Goal: Find specific page/section: Find specific page/section

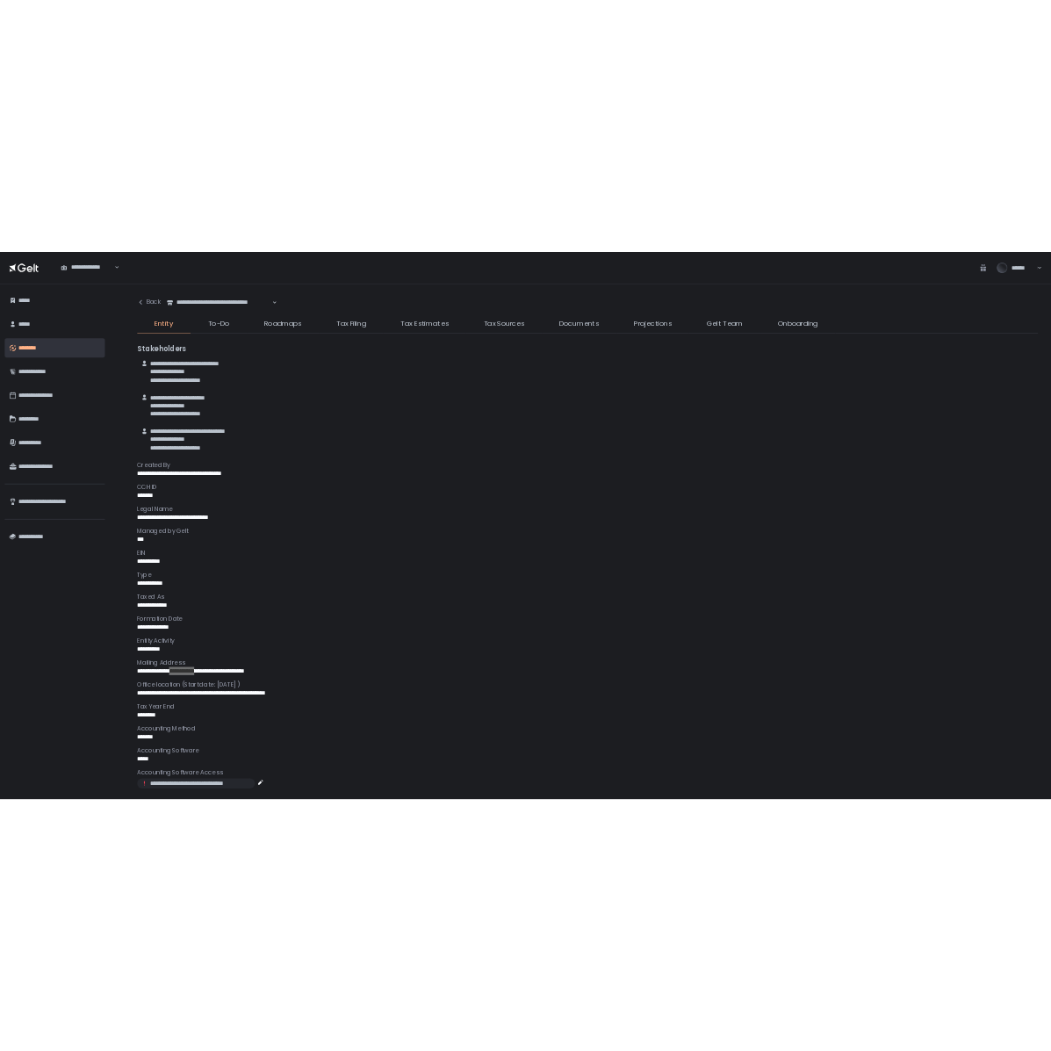
scroll to position [329, 0]
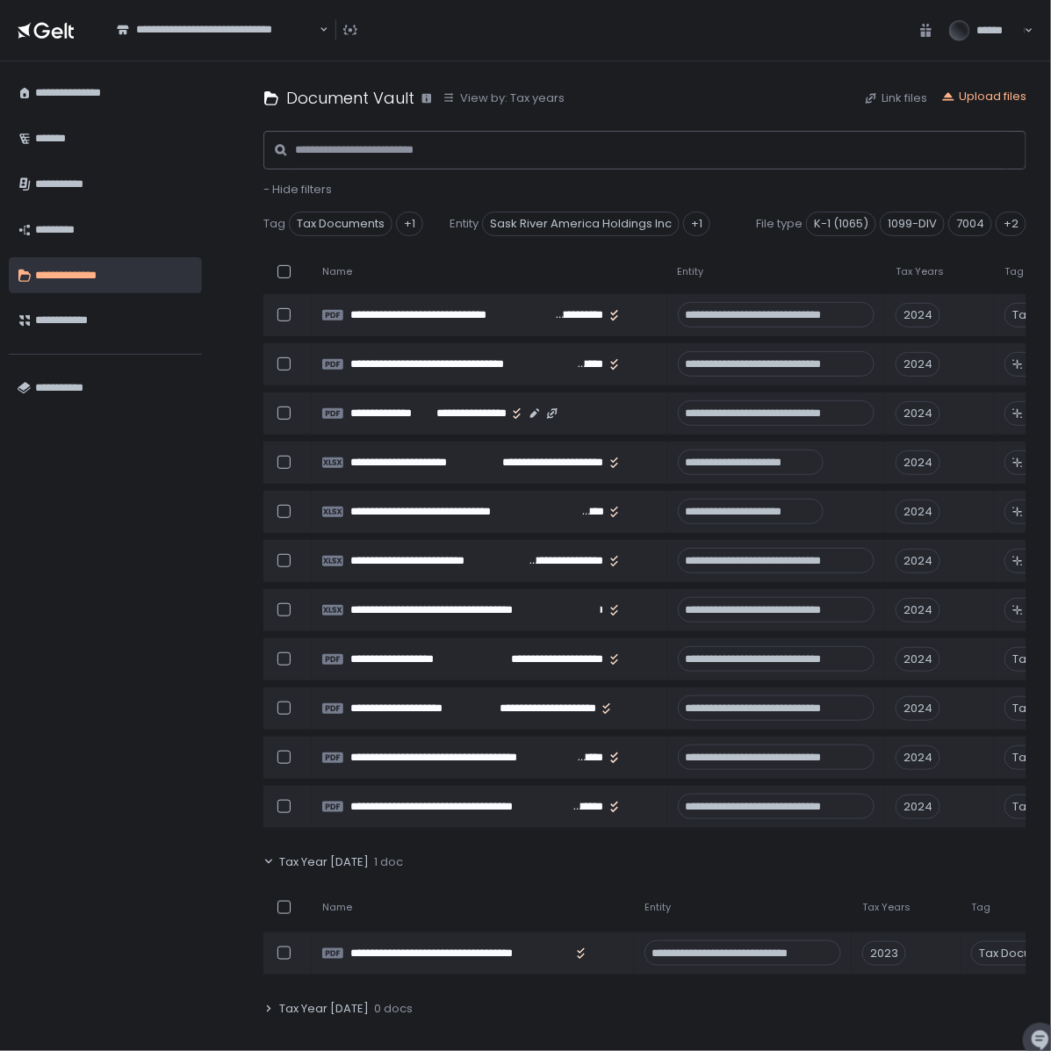
scroll to position [290, 0]
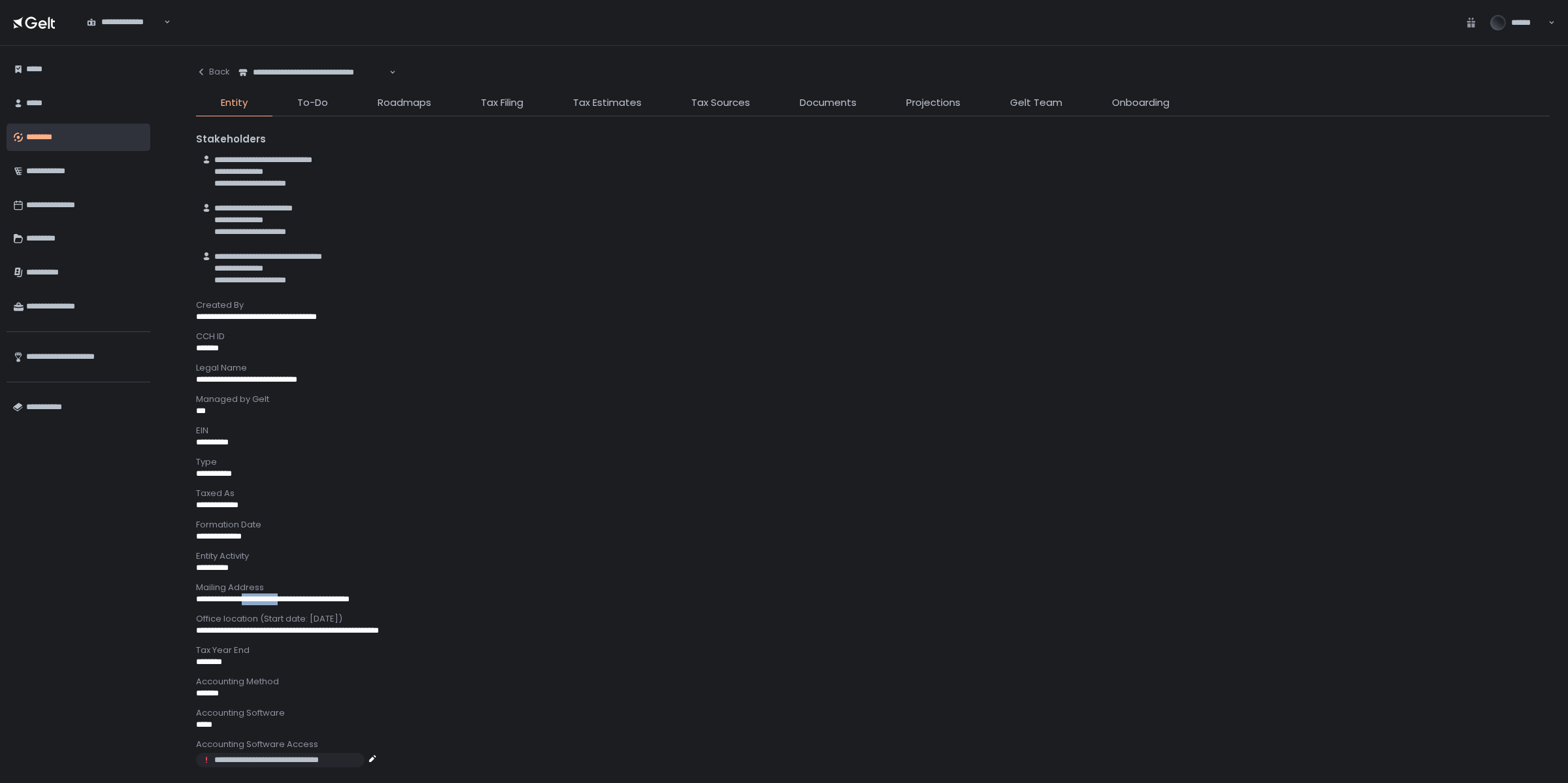
scroll to position [245, 0]
